Goal: Task Accomplishment & Management: Use online tool/utility

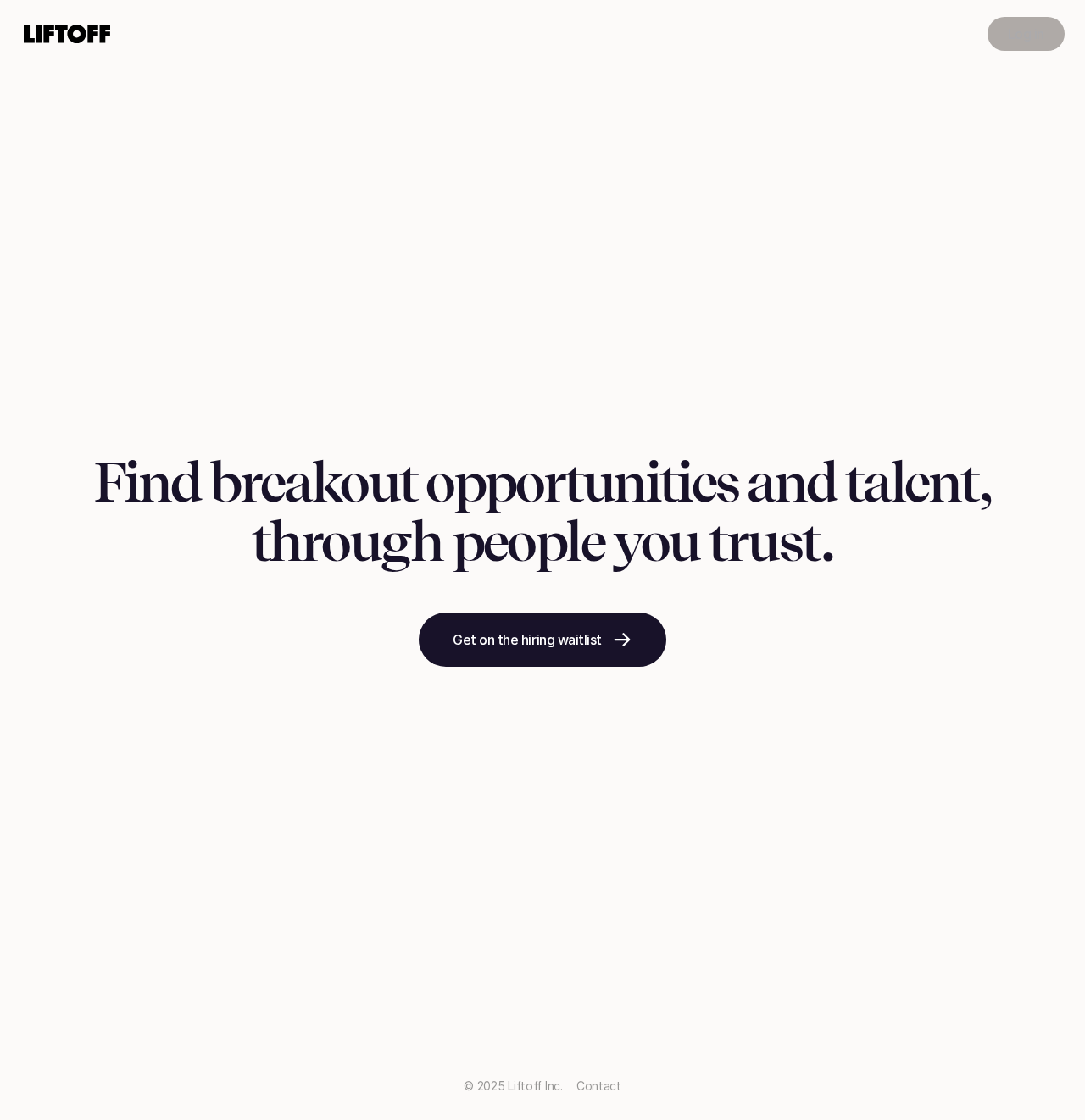
click at [1028, 34] on p "Log in" at bounding box center [1026, 34] width 36 height 20
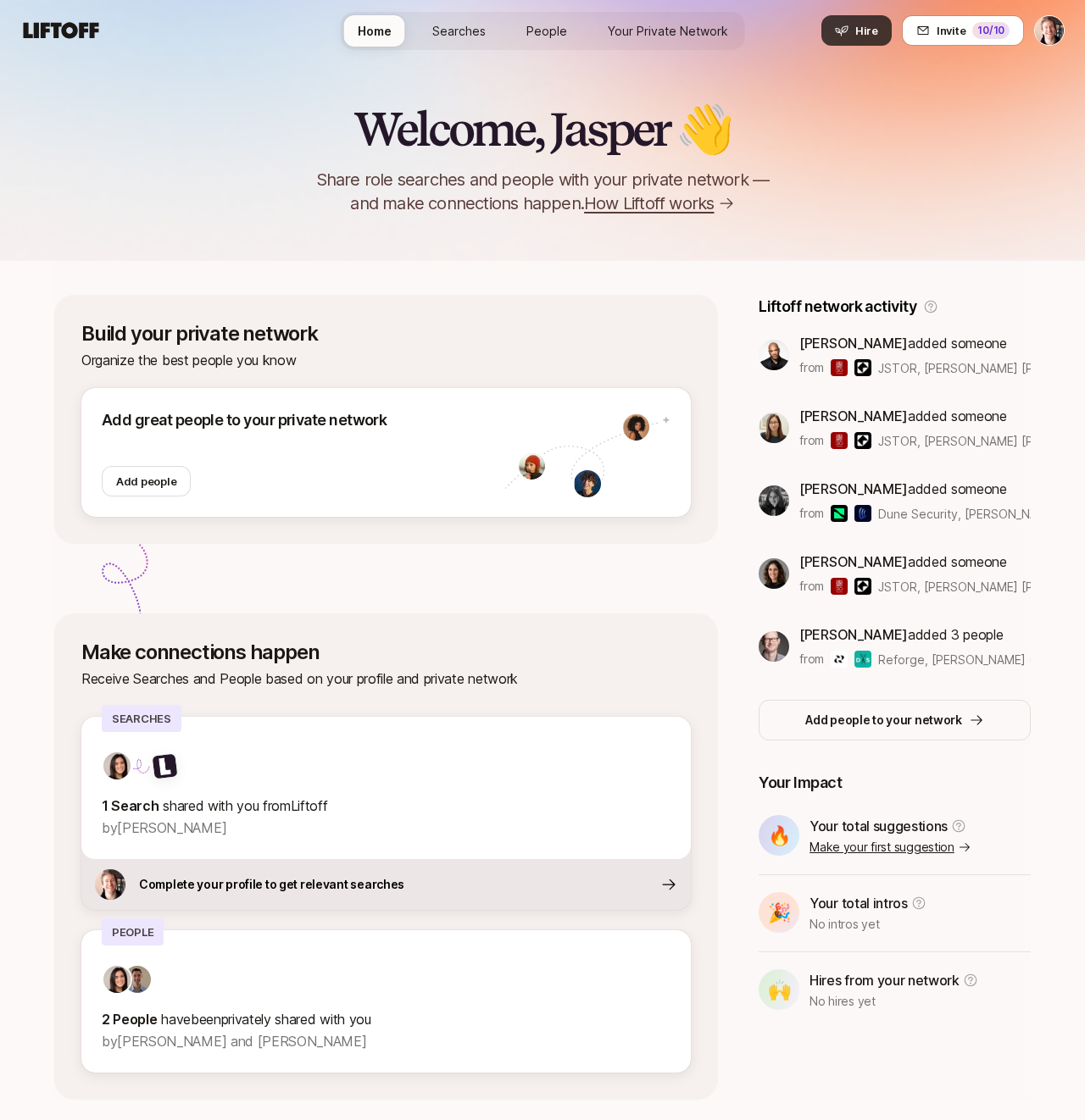
click at [848, 40] on button "Hire" at bounding box center [856, 30] width 71 height 31
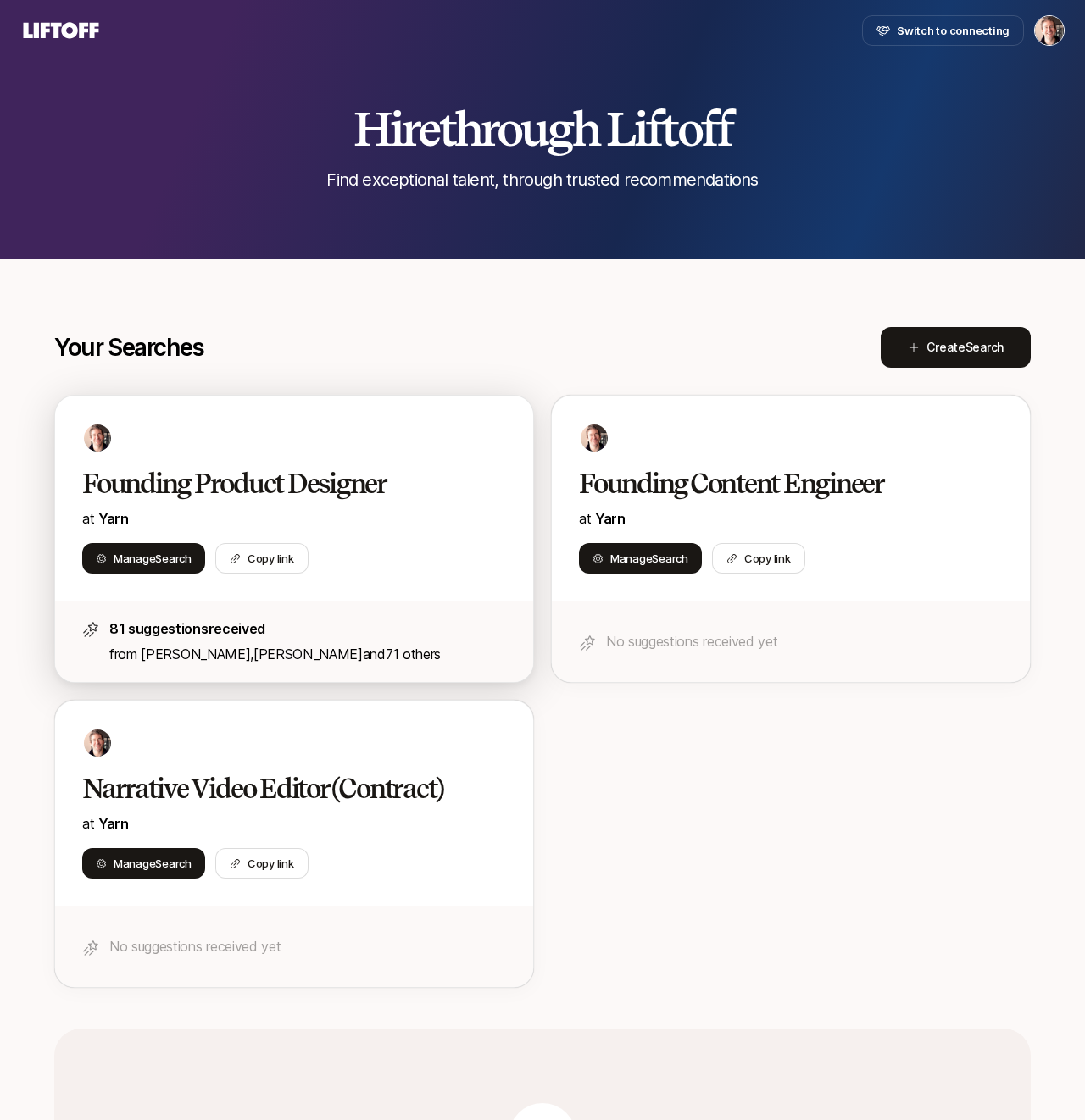
click at [245, 505] on div "Founding Product Designer at [GEOGRAPHIC_DATA]" at bounding box center [294, 498] width 424 height 63
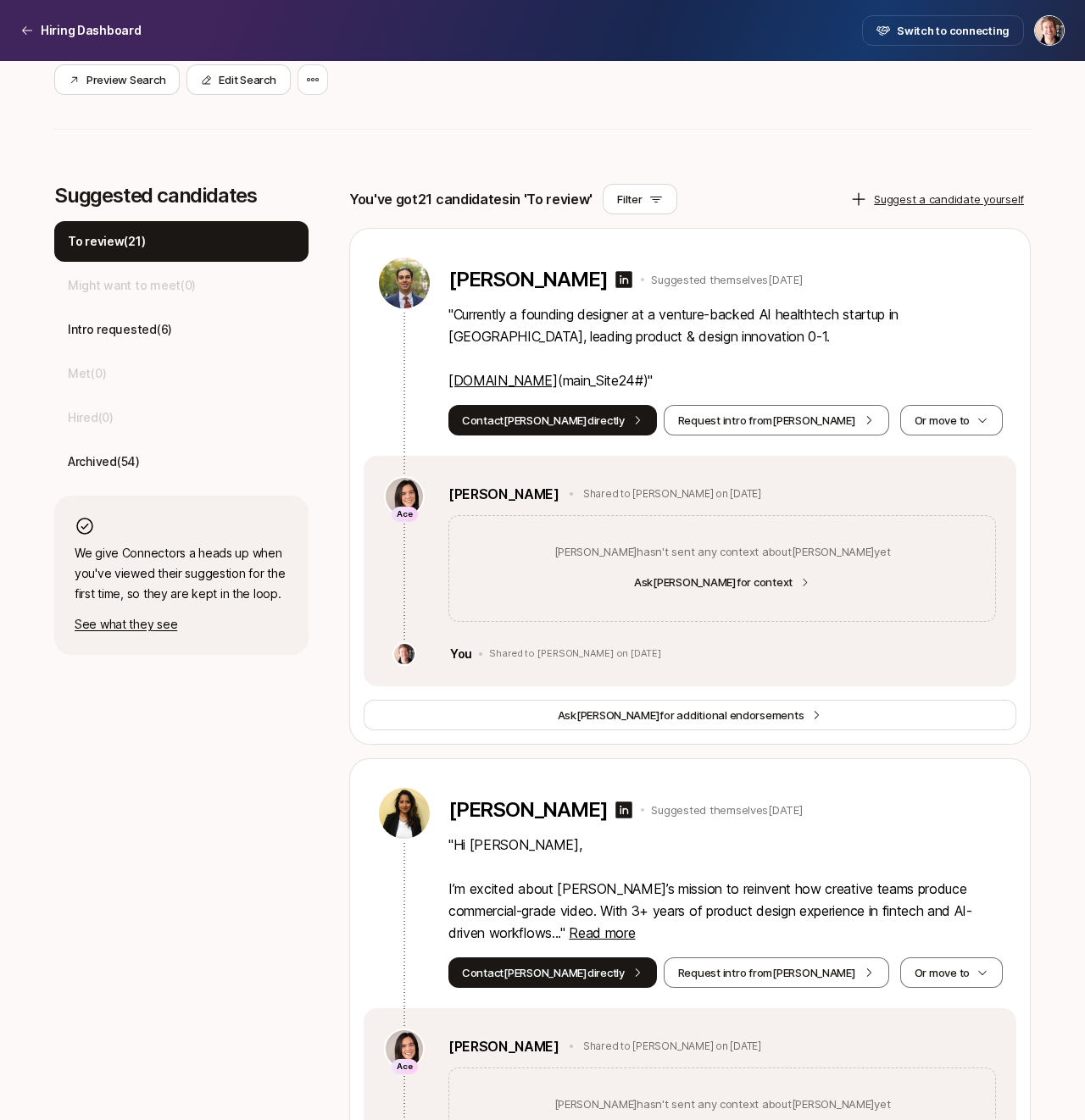
scroll to position [436, 0]
